Goal: Task Accomplishment & Management: Use online tool/utility

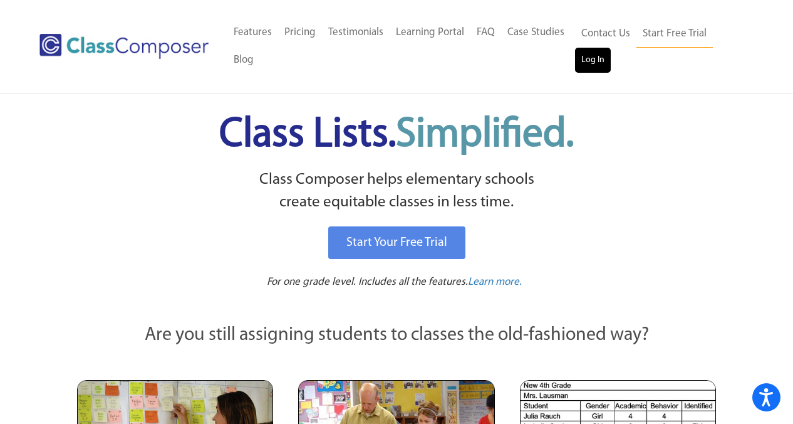
click at [587, 57] on link "Log In" at bounding box center [593, 60] width 36 height 25
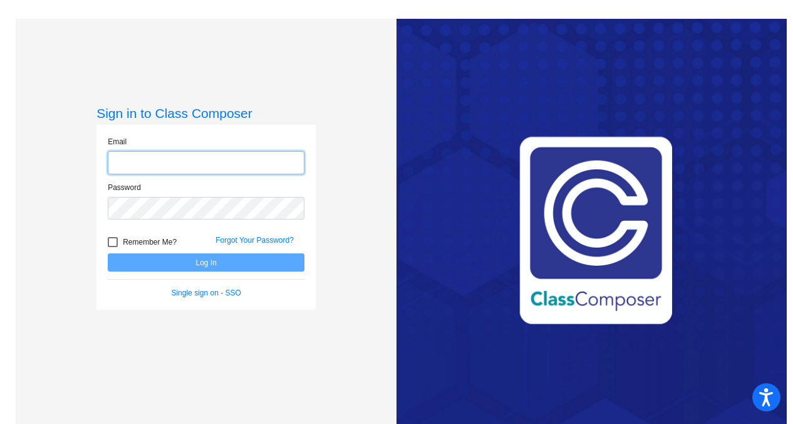
type input "[EMAIL_ADDRESS][DOMAIN_NAME]"
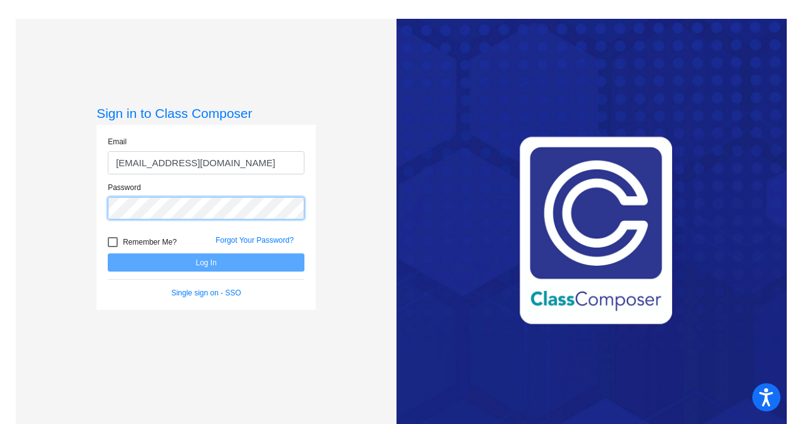
click at [204, 262] on button "Log In" at bounding box center [206, 262] width 197 height 18
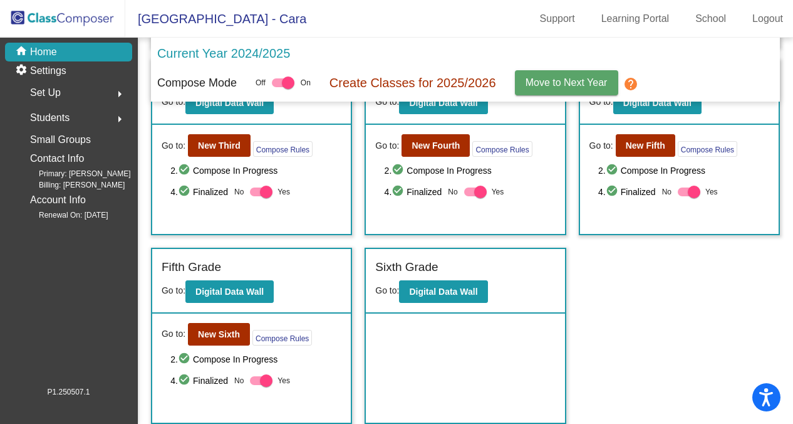
scroll to position [386, 0]
click at [412, 150] on b "New Fourth" at bounding box center [436, 145] width 48 height 10
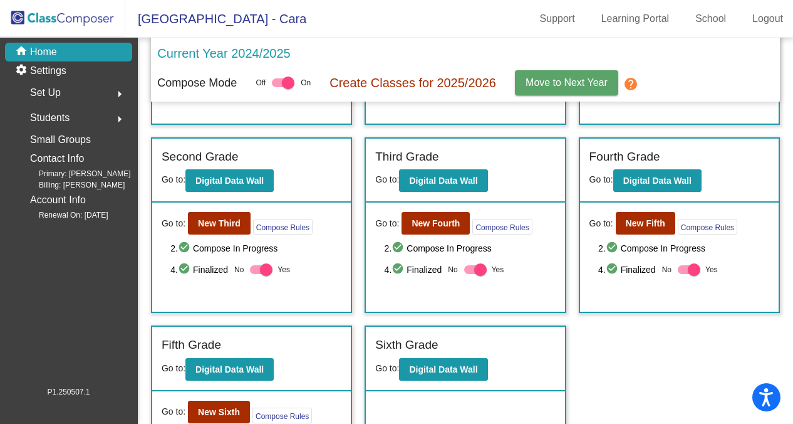
scroll to position [182, 0]
